Goal: Task Accomplishment & Management: Use online tool/utility

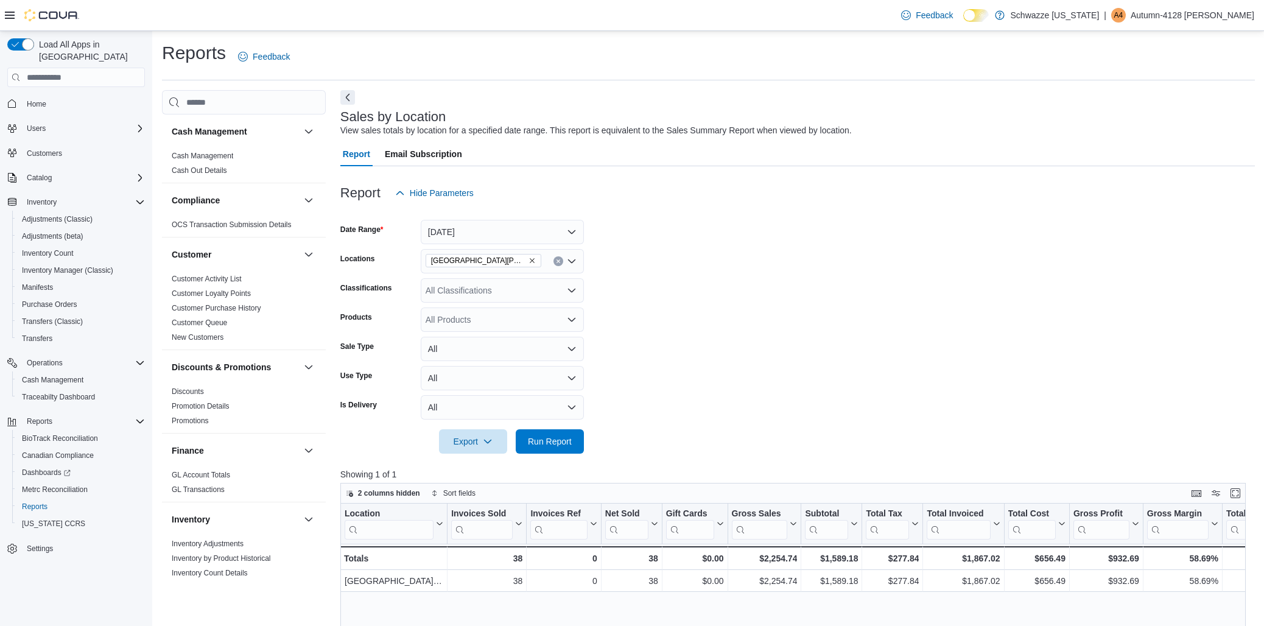
scroll to position [68, 0]
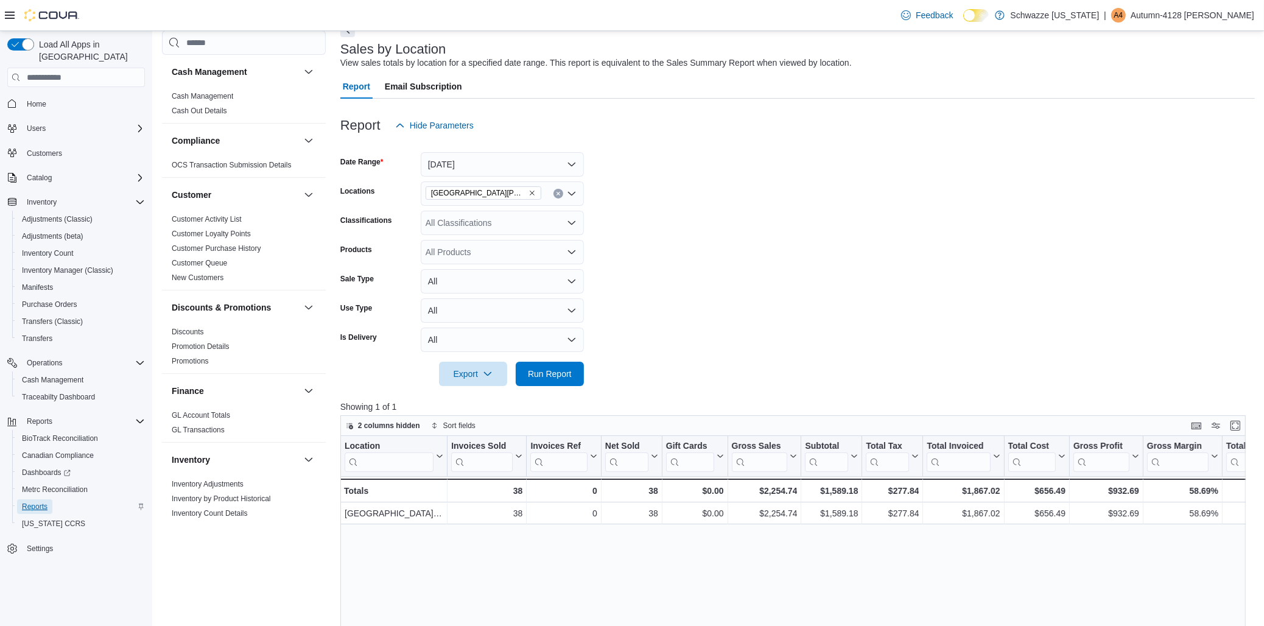
click at [44, 499] on span "Reports" at bounding box center [35, 506] width 26 height 15
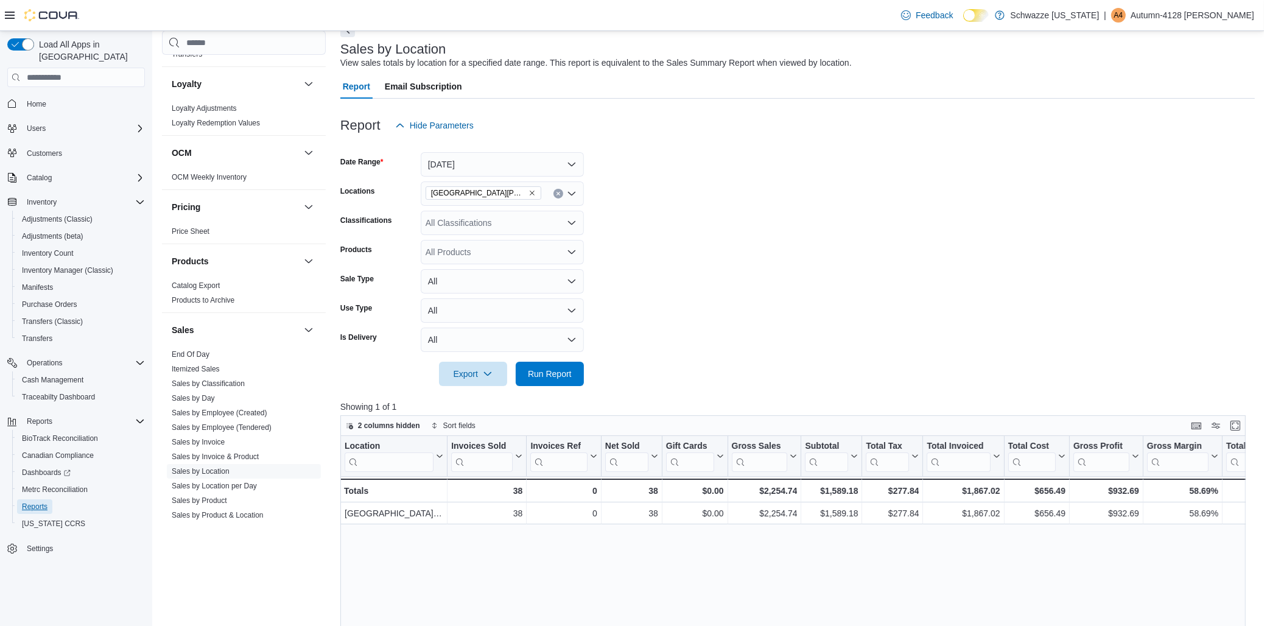
scroll to position [609, 0]
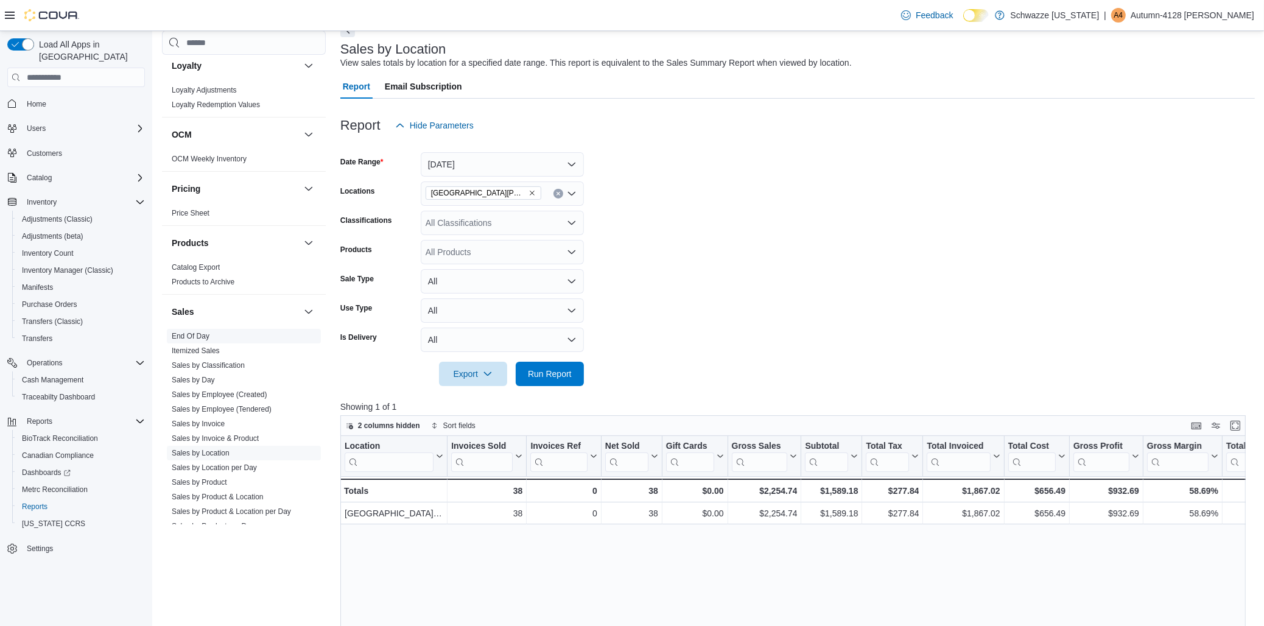
click at [192, 331] on span "End Of Day" at bounding box center [191, 336] width 38 height 10
click at [191, 335] on link "End Of Day" at bounding box center [191, 336] width 38 height 9
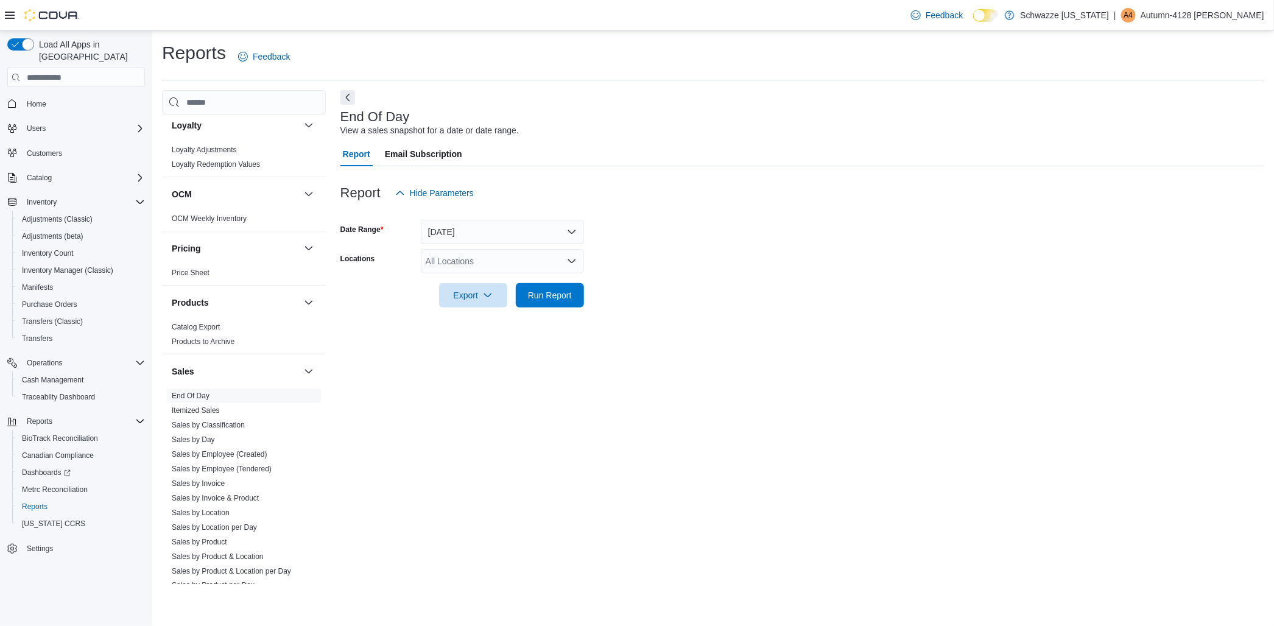
click at [521, 262] on div "All Locations" at bounding box center [502, 261] width 163 height 24
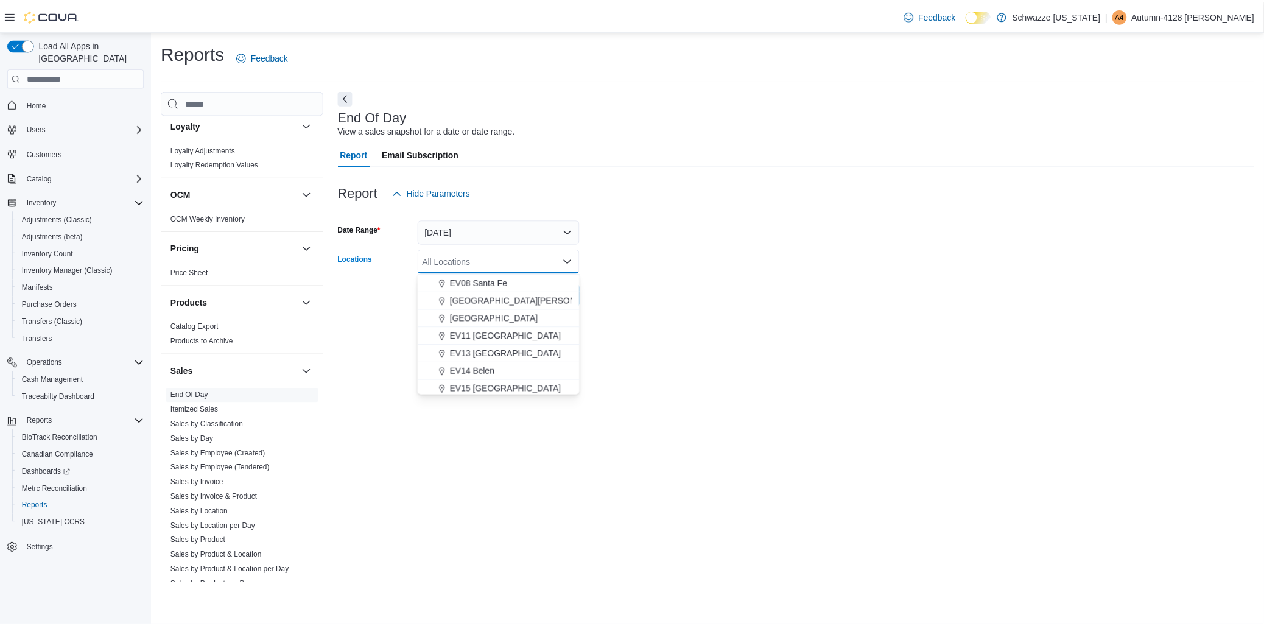
scroll to position [135, 0]
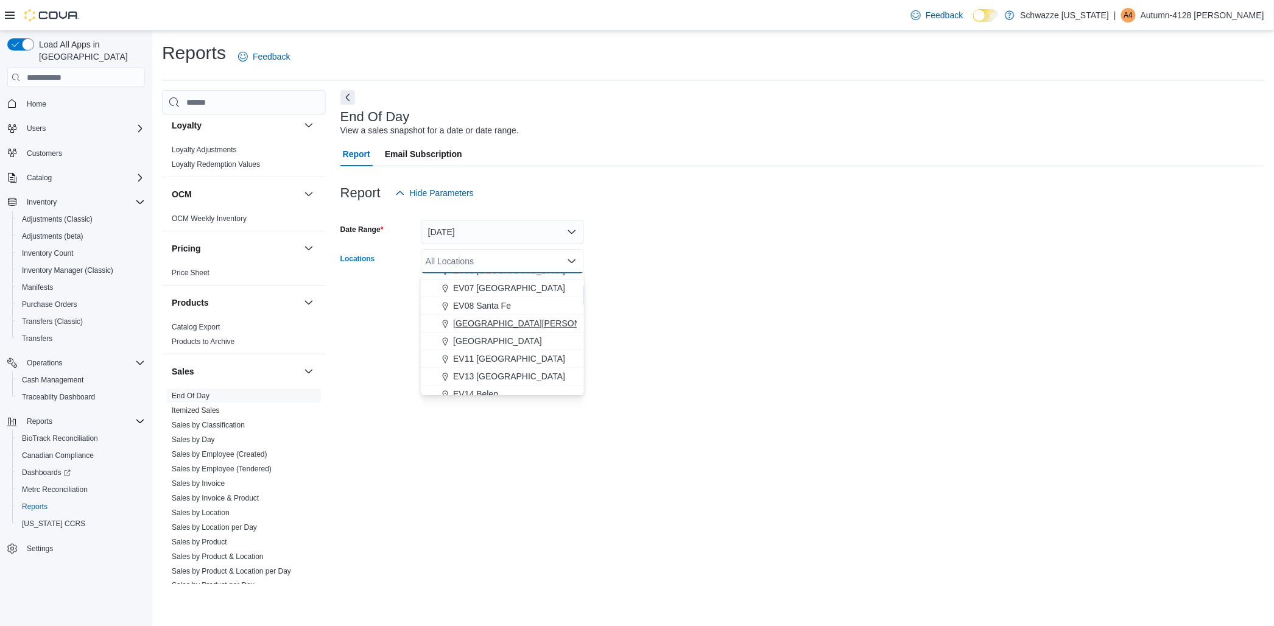
click at [522, 321] on span "[GEOGRAPHIC_DATA][PERSON_NAME]" at bounding box center [532, 323] width 159 height 12
click at [652, 216] on div at bounding box center [802, 212] width 924 height 15
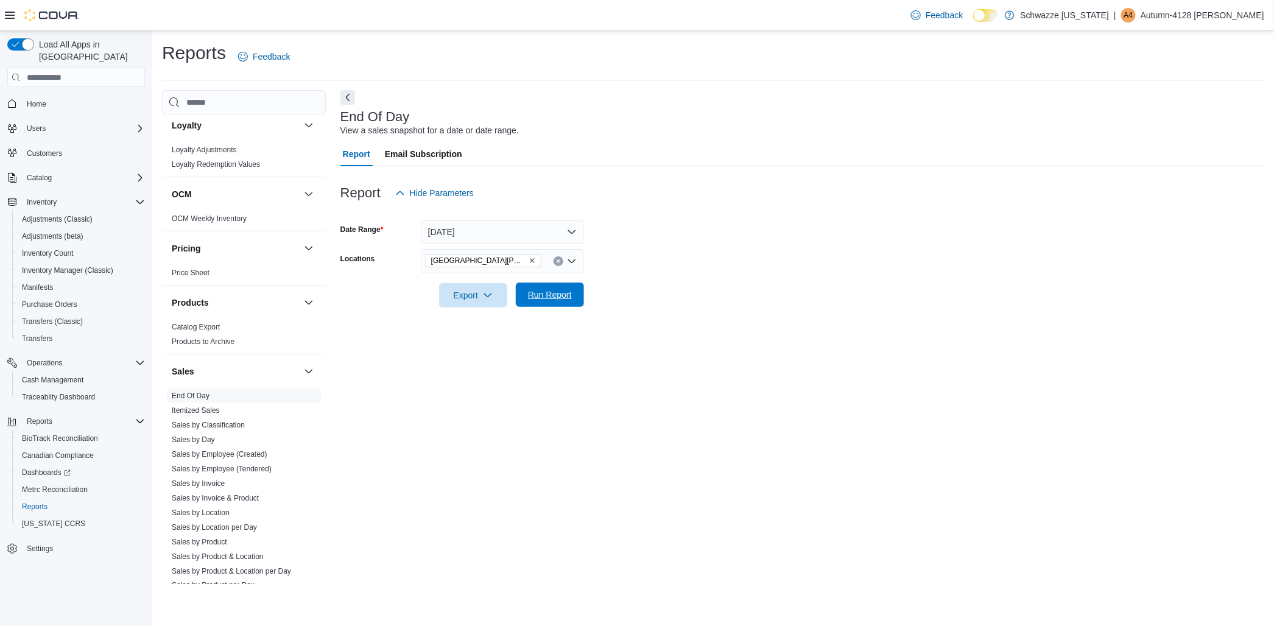
click at [538, 304] on span "Run Report" at bounding box center [550, 295] width 54 height 24
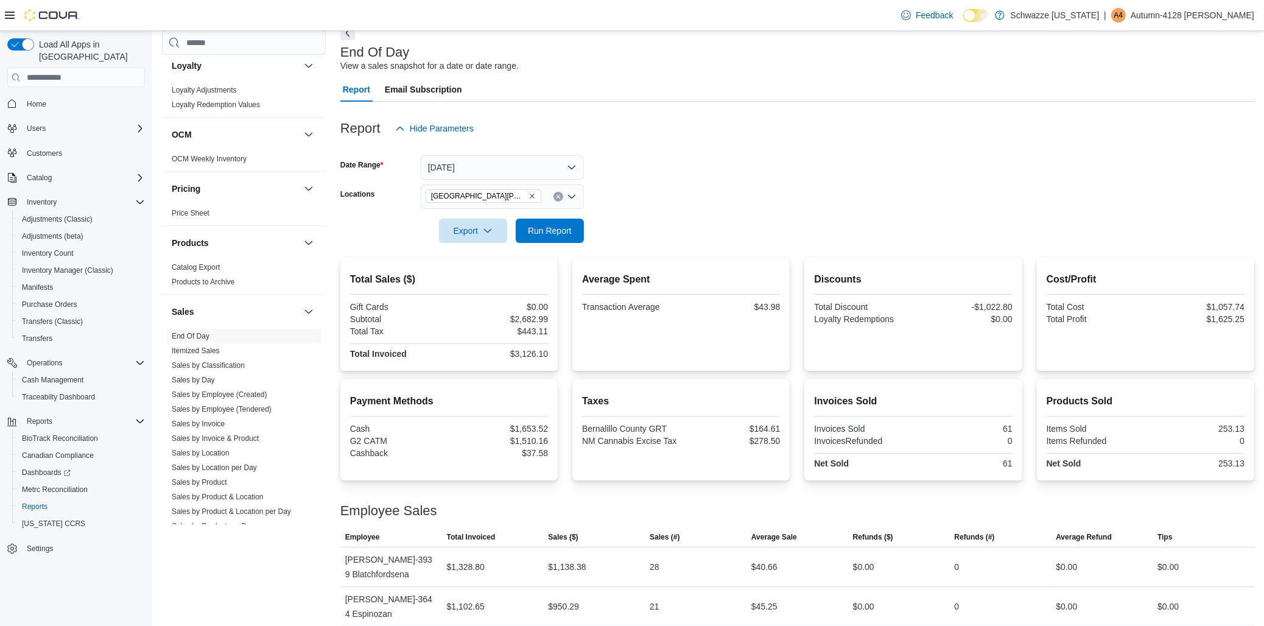
scroll to position [100, 0]
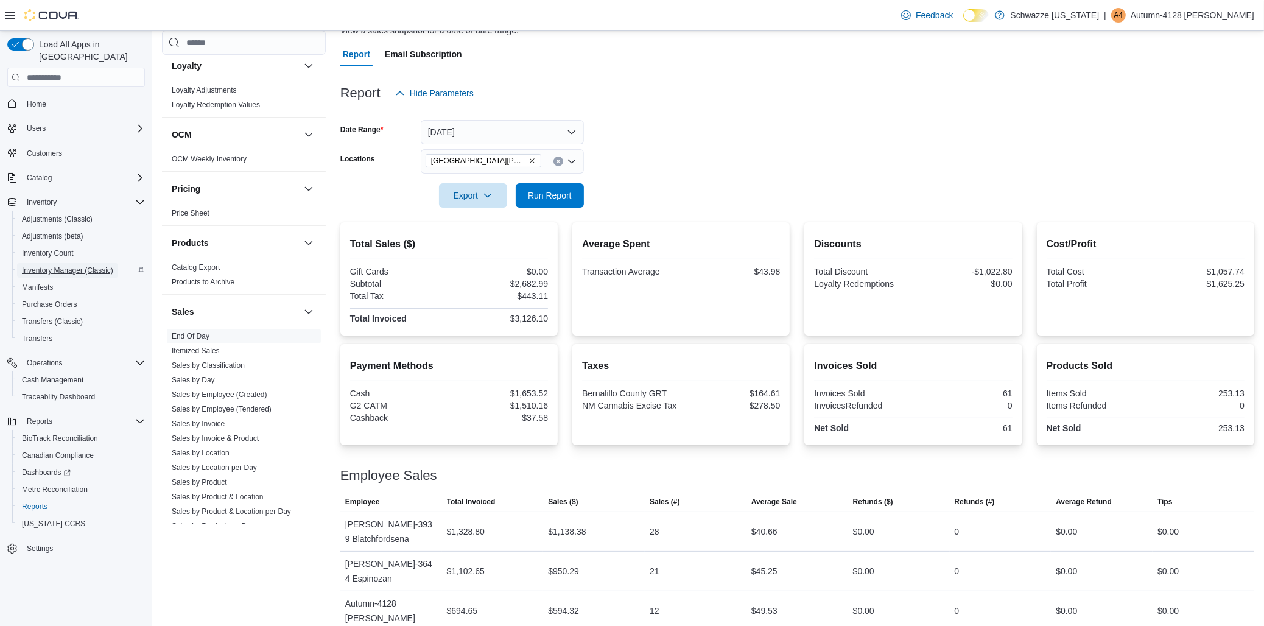
click at [52, 265] on span "Inventory Manager (Classic)" at bounding box center [67, 270] width 91 height 10
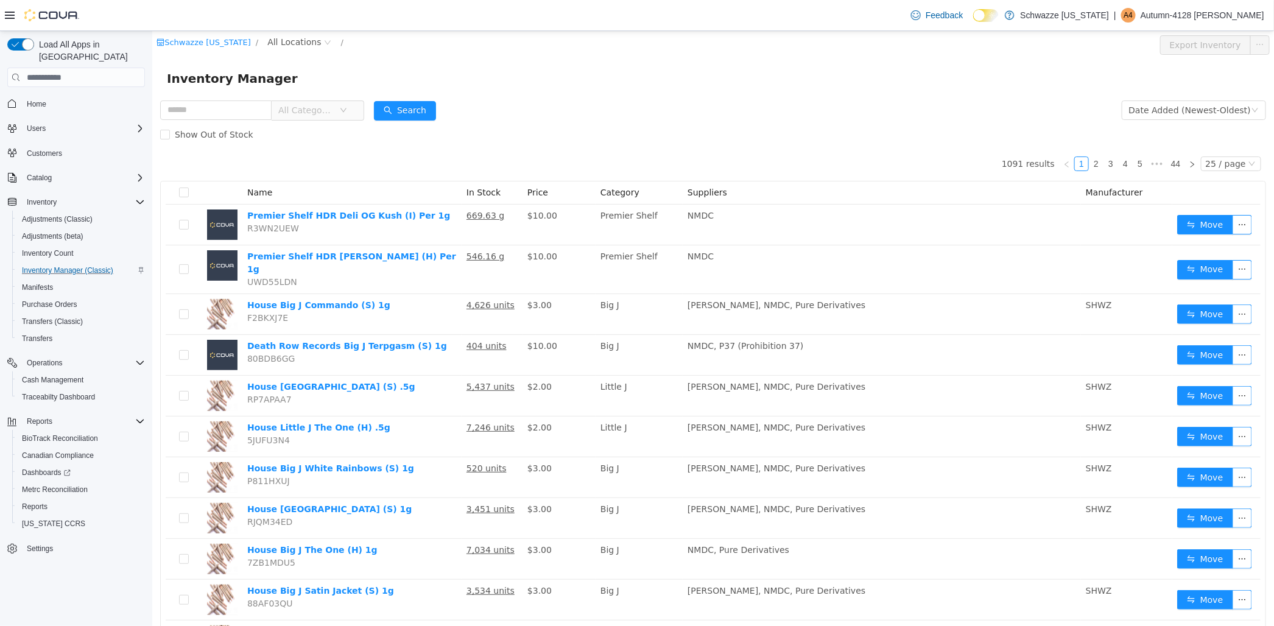
click at [240, 92] on div "Inventory Manager" at bounding box center [713, 78] width 1122 height 39
click at [231, 105] on input "text" at bounding box center [215, 109] width 111 height 19
click at [270, 40] on span "All Locations" at bounding box center [294, 41] width 54 height 13
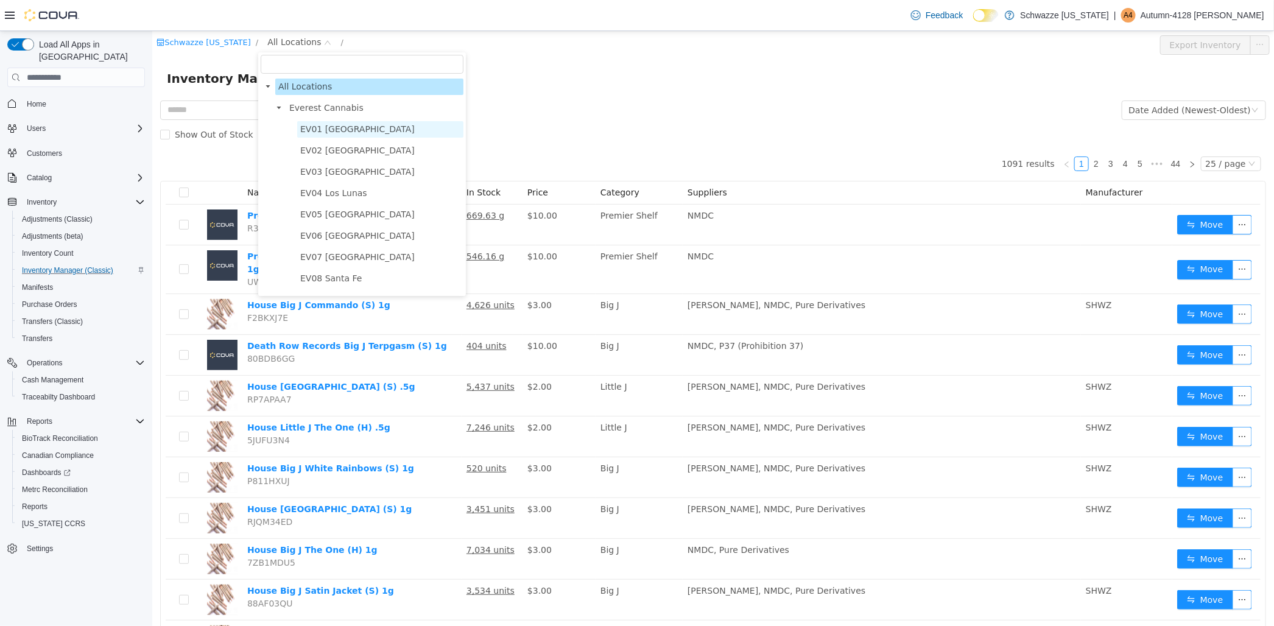
scroll to position [135, 0]
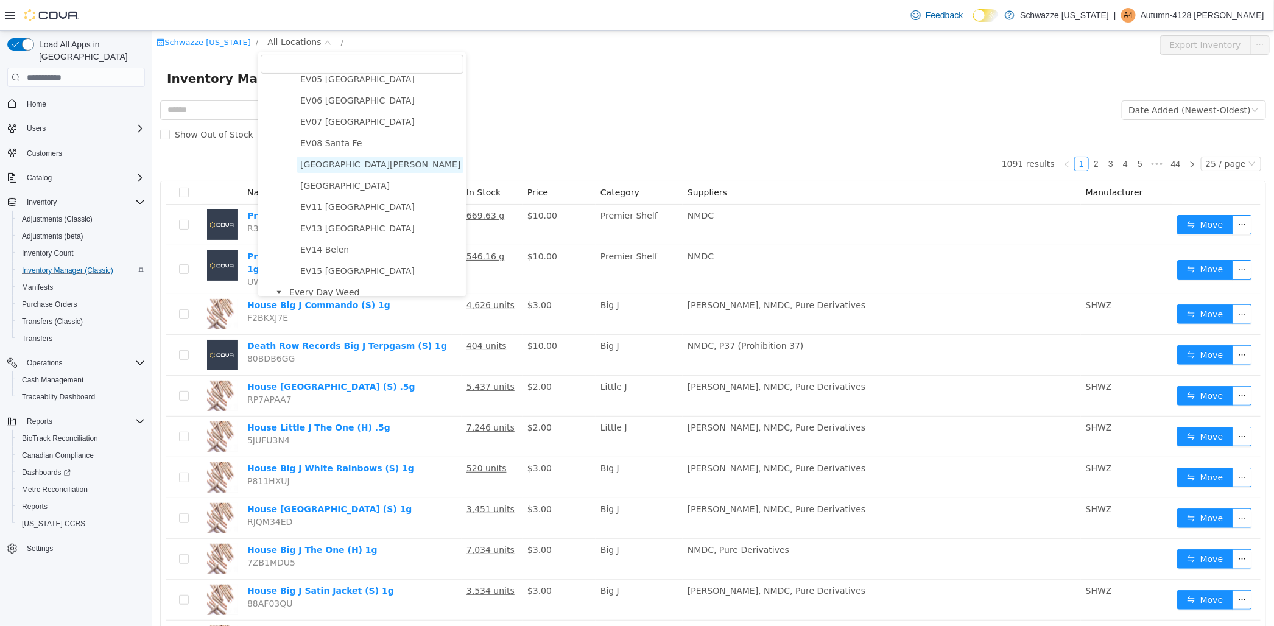
click at [320, 169] on span "[GEOGRAPHIC_DATA][PERSON_NAME]" at bounding box center [380, 165] width 160 height 10
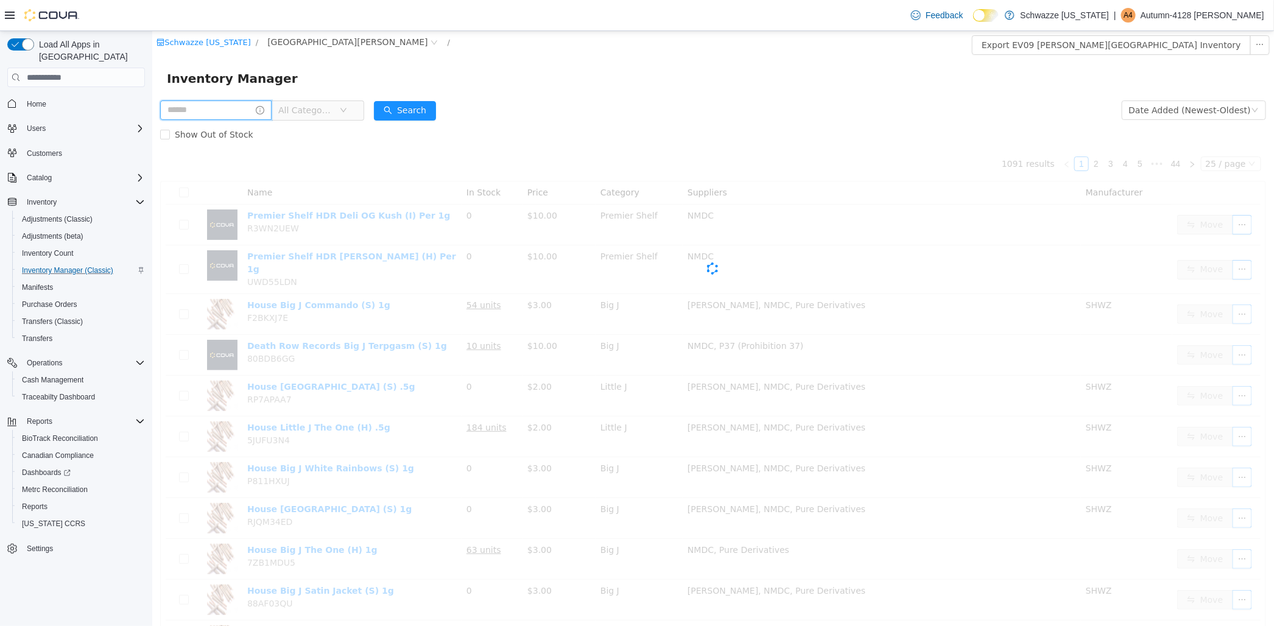
click at [198, 105] on input "text" at bounding box center [215, 109] width 111 height 19
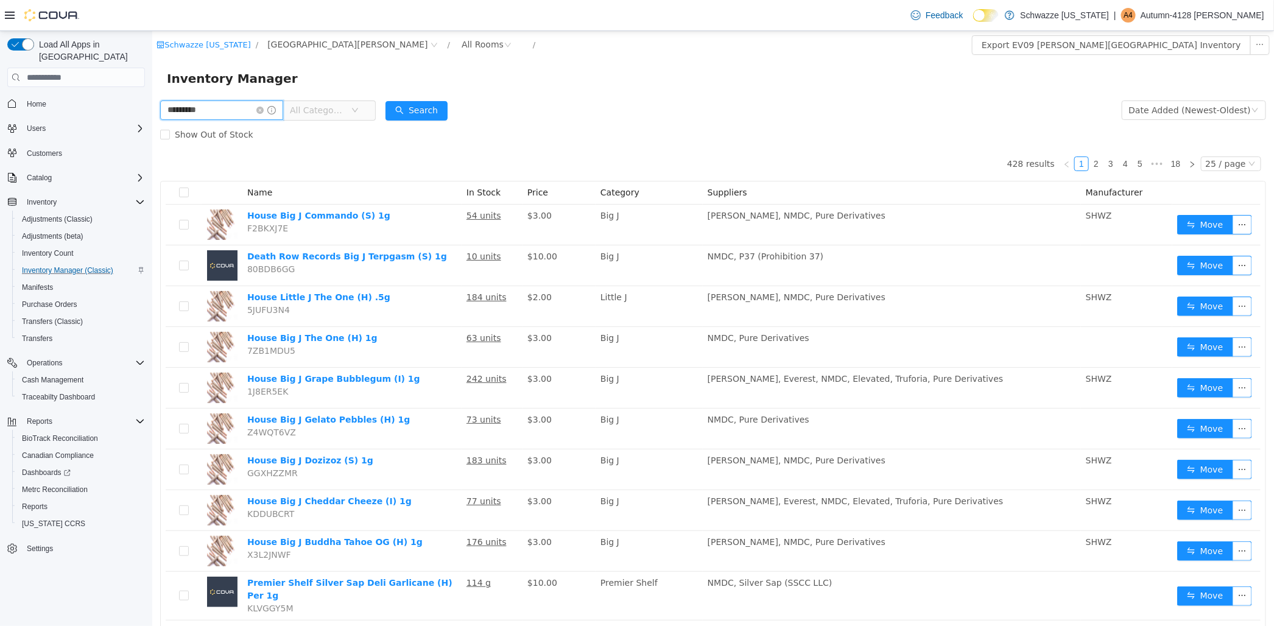
type input "*********"
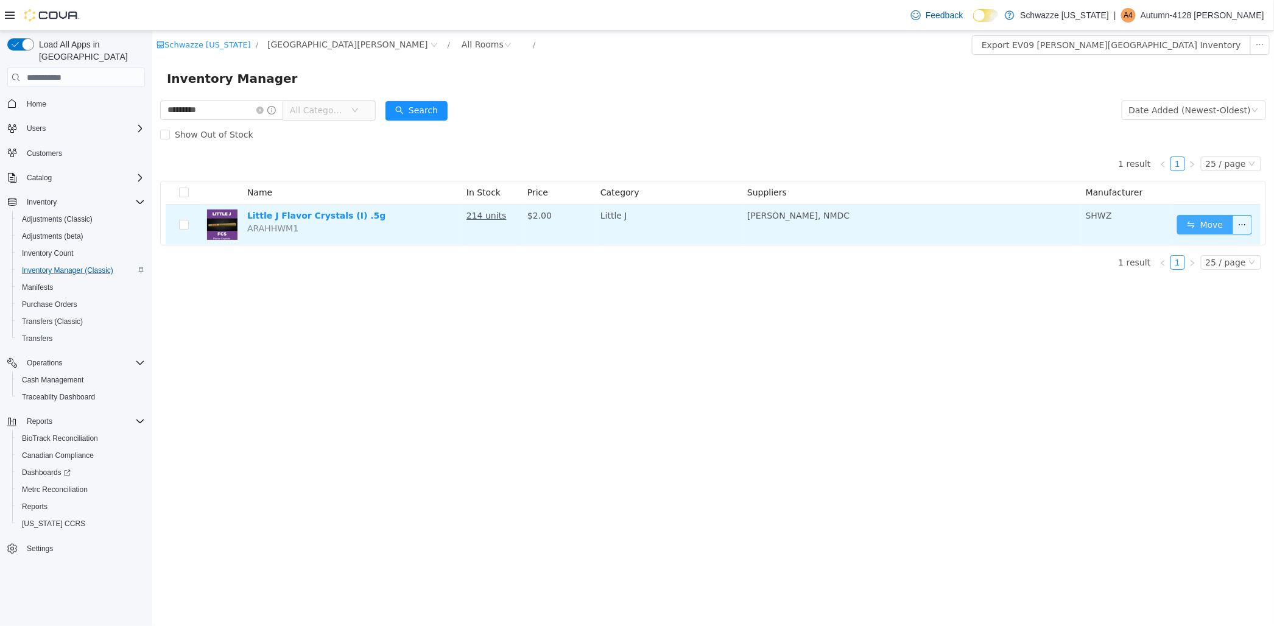
click at [1208, 228] on button "Move" at bounding box center [1204, 224] width 56 height 19
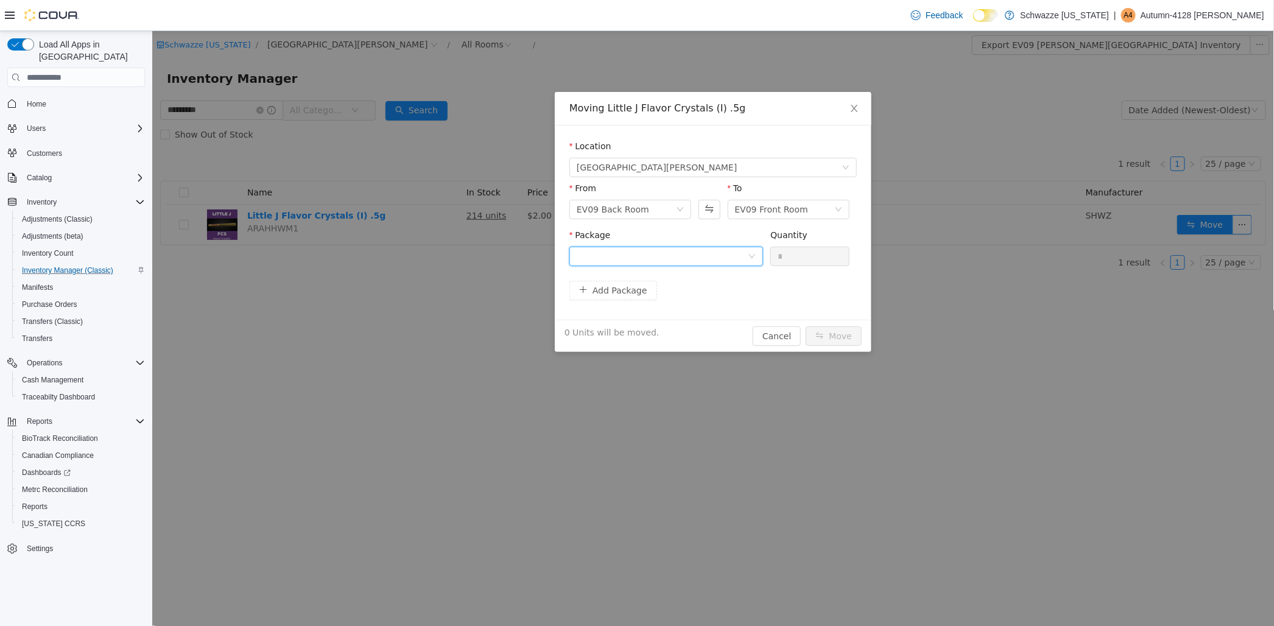
click at [692, 261] on div at bounding box center [661, 256] width 171 height 18
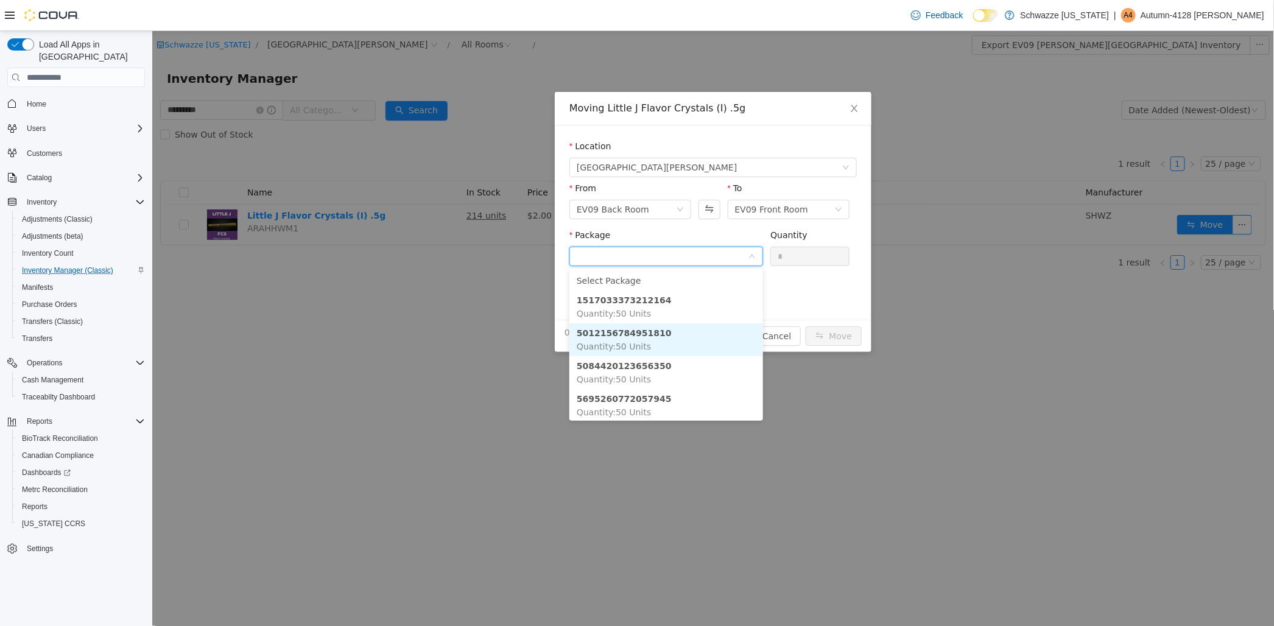
click at [676, 336] on li "5012156784951810 Quantity : 50 Units" at bounding box center [666, 339] width 194 height 33
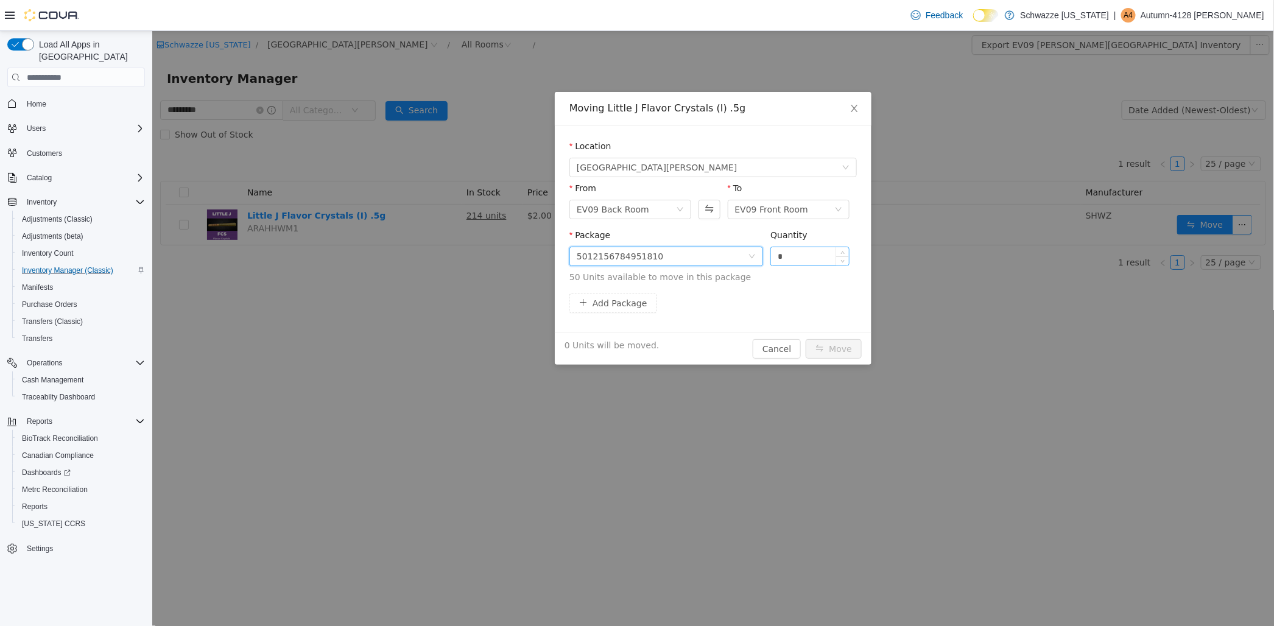
click at [803, 252] on input "*" at bounding box center [809, 256] width 78 height 18
type input "**"
click at [840, 349] on button "Move" at bounding box center [833, 348] width 56 height 19
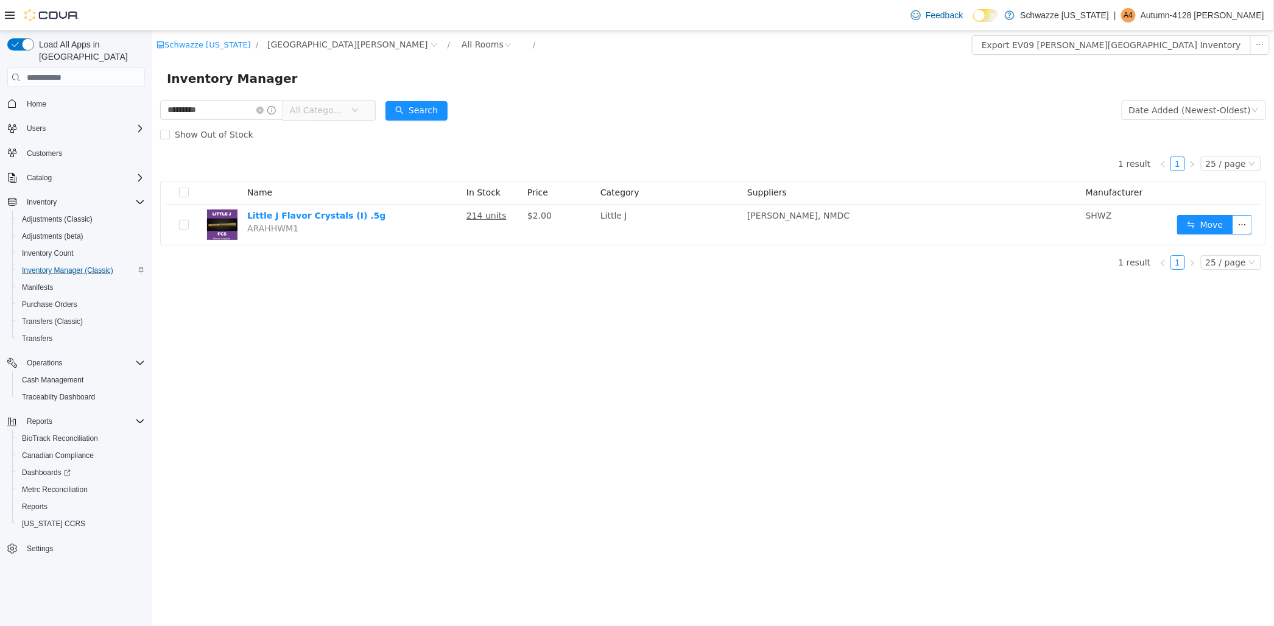
click at [634, 117] on form "********* All Categories Date Added (Newest-Oldest) Search Show Out of Stock" at bounding box center [713, 122] width 1106 height 49
